Goal: Check status

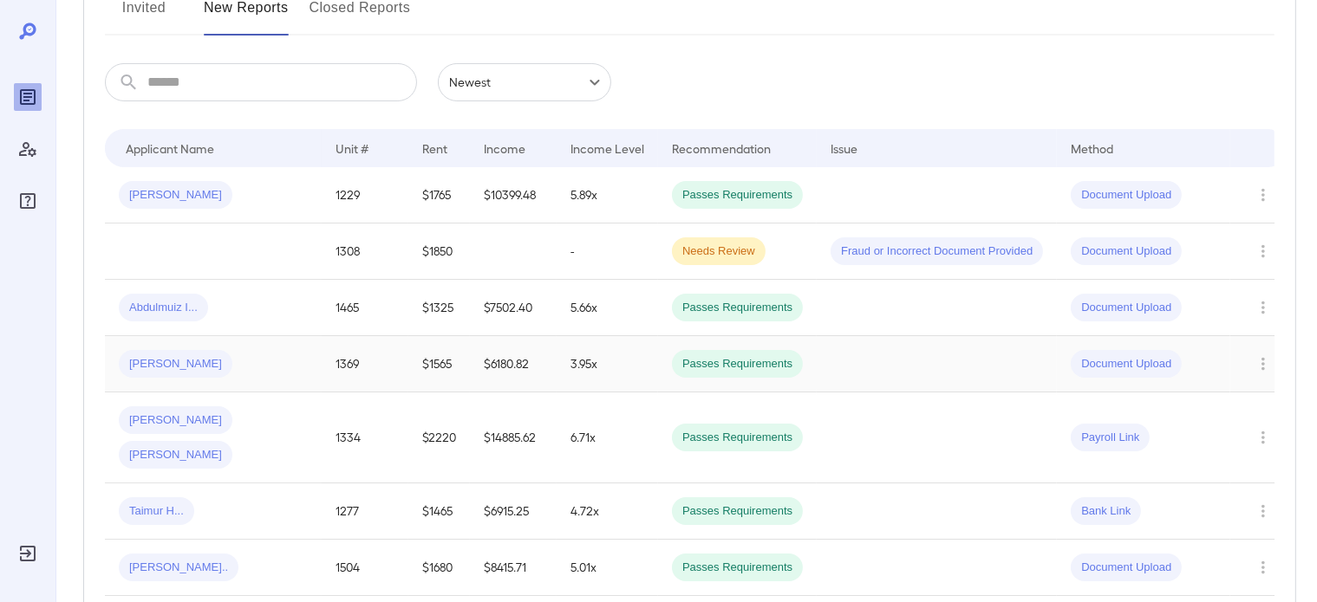
scroll to position [260, 0]
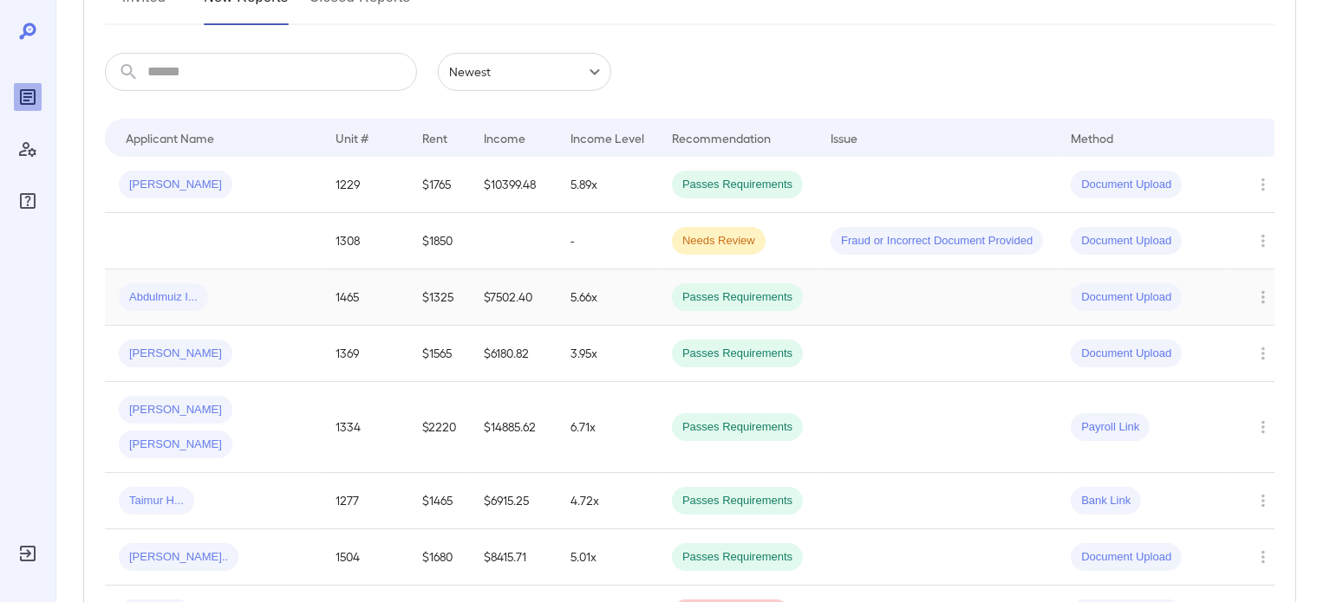
click at [251, 299] on div "Abdulmuiz I..." at bounding box center [213, 297] width 189 height 28
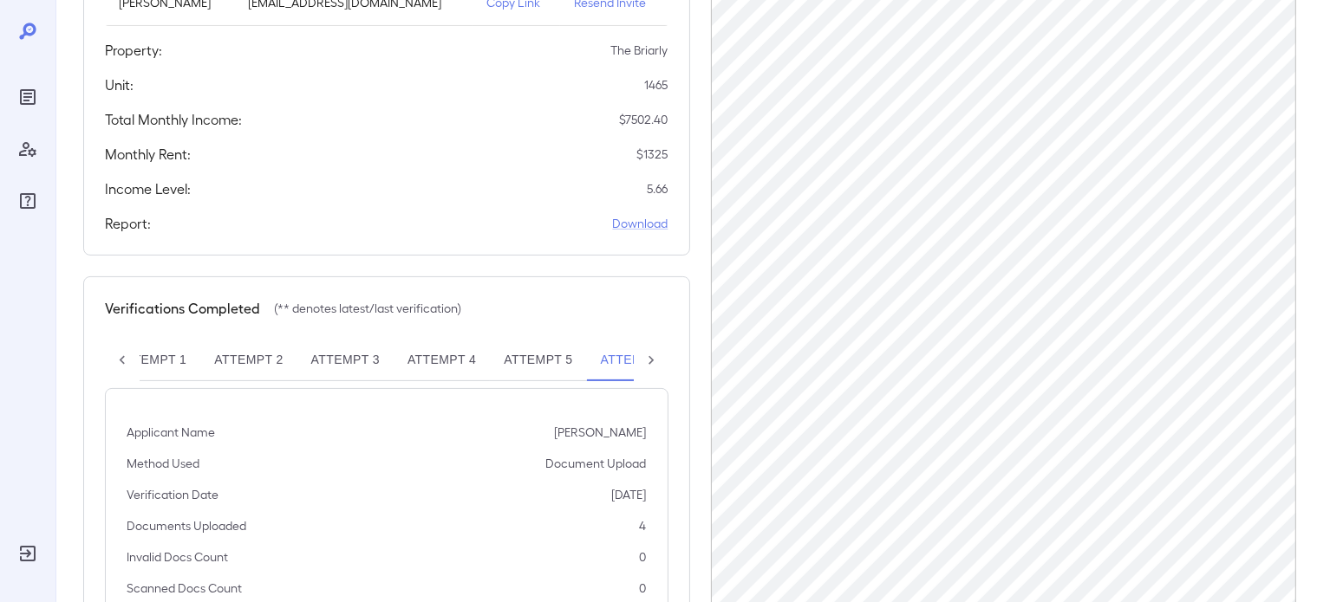
scroll to position [360, 0]
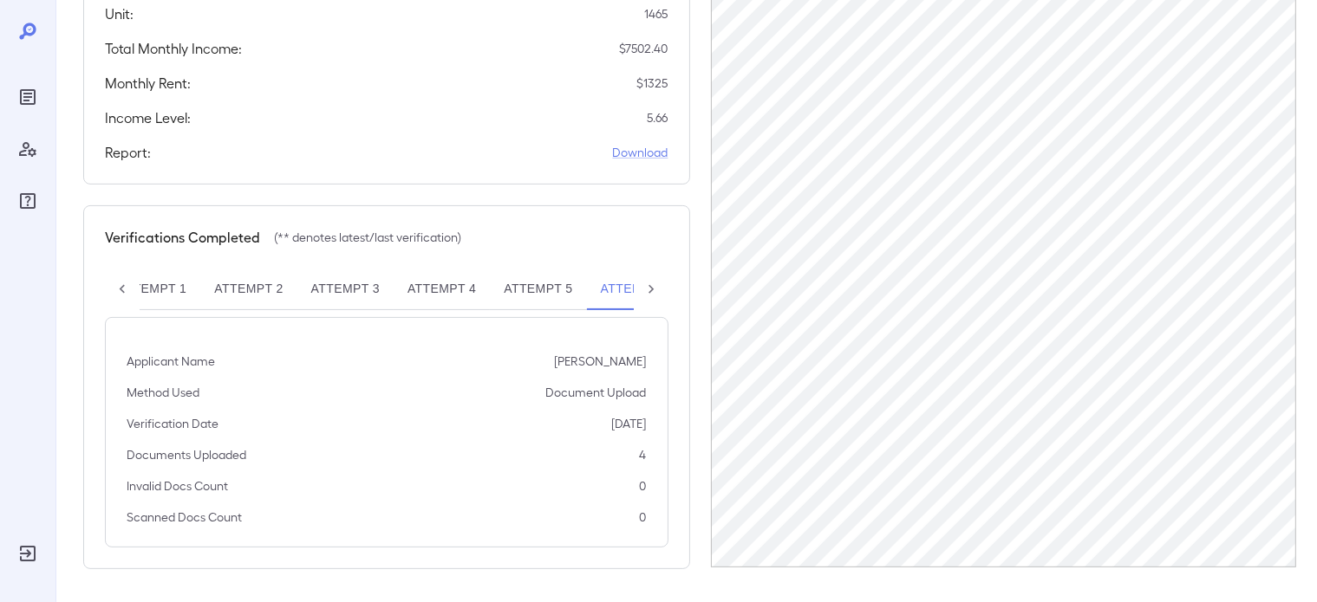
click at [655, 285] on icon at bounding box center [650, 289] width 17 height 17
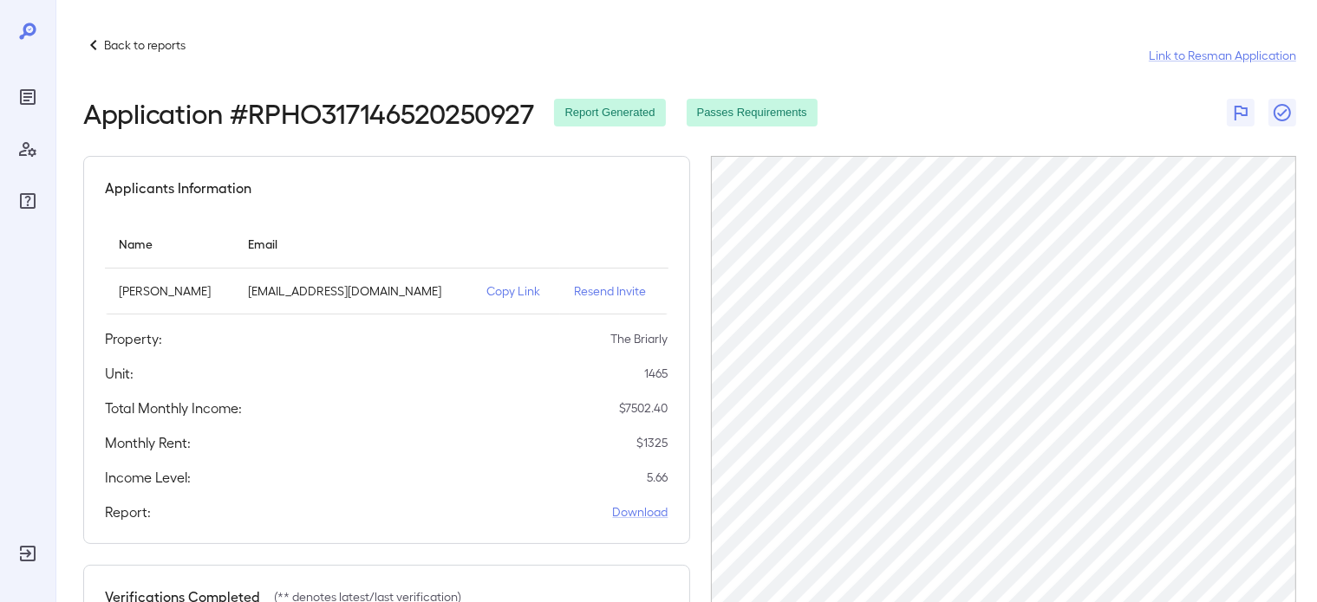
scroll to position [332, 0]
